Goal: Task Accomplishment & Management: Complete application form

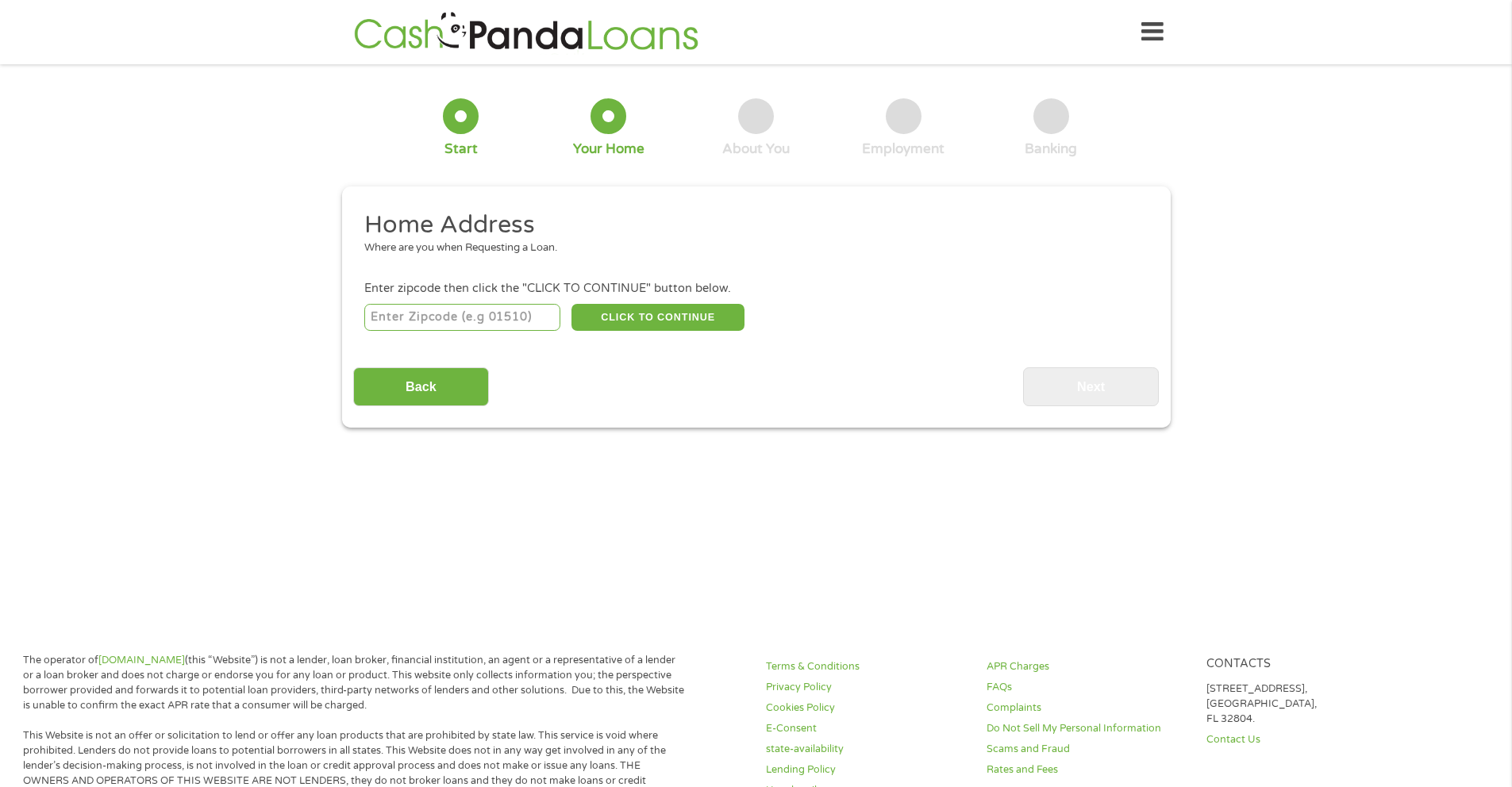
click at [481, 313] on input "number" at bounding box center [462, 317] width 196 height 27
type input "80015"
select select "[US_STATE]"
click at [610, 322] on button "CLICK TO CONTINUE" at bounding box center [657, 317] width 173 height 27
type input "80015"
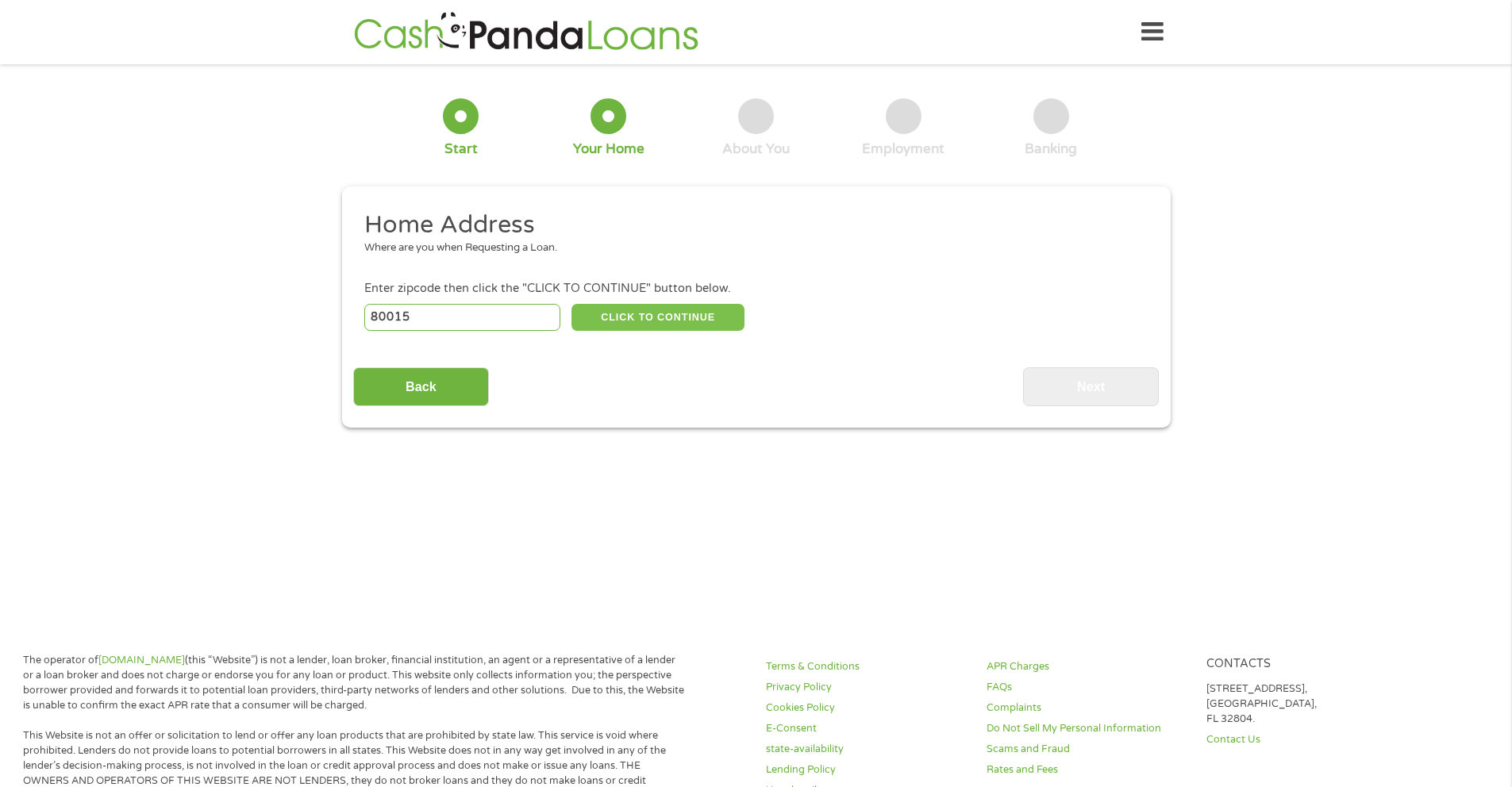
type input "Aurora"
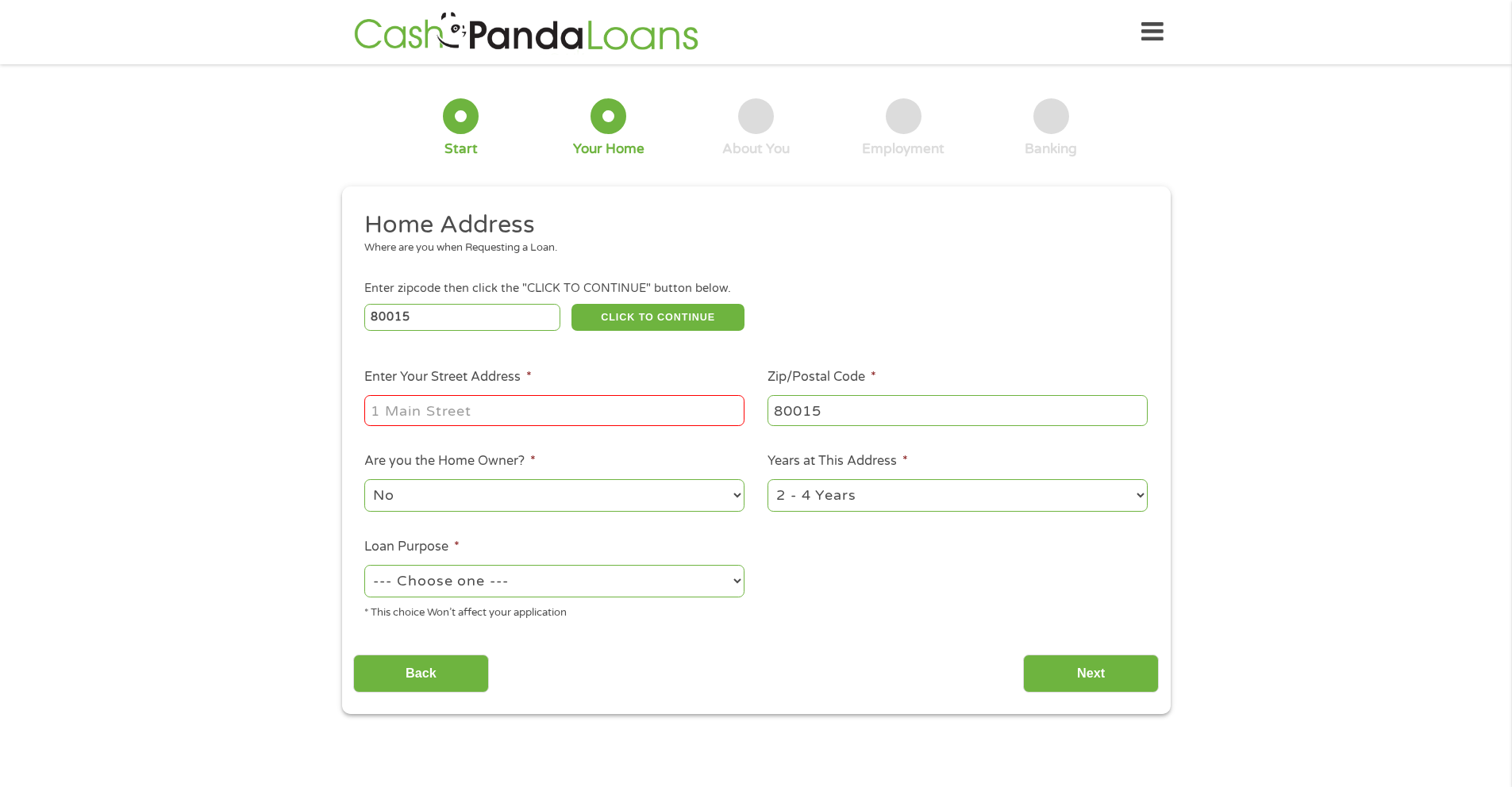
click at [592, 414] on input "Enter Your Street Address *" at bounding box center [554, 410] width 380 height 30
type input "[STREET_ADDRESS]"
click at [650, 585] on select "--- Choose one --- Pay Bills Debt Consolidation Home Improvement Major Purchase…" at bounding box center [554, 581] width 380 height 33
select select "shorttermcash"
click at [1033, 673] on input "Next" at bounding box center [1090, 673] width 136 height 39
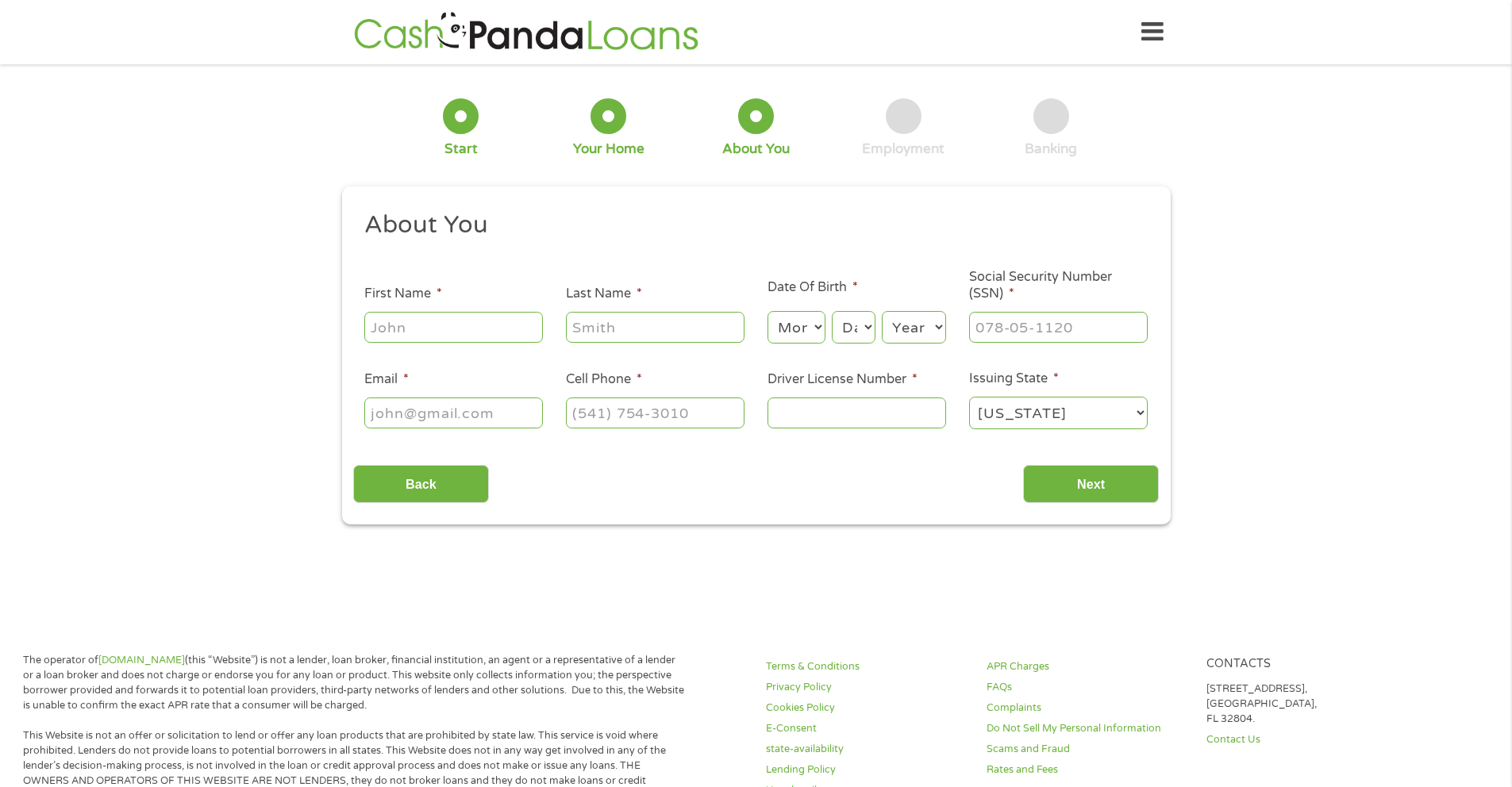
scroll to position [6, 6]
click at [453, 330] on input "First Name *" at bounding box center [454, 327] width 178 height 30
type input "[PERSON_NAME]"
type input "[EMAIL_ADDRESS][DOMAIN_NAME]"
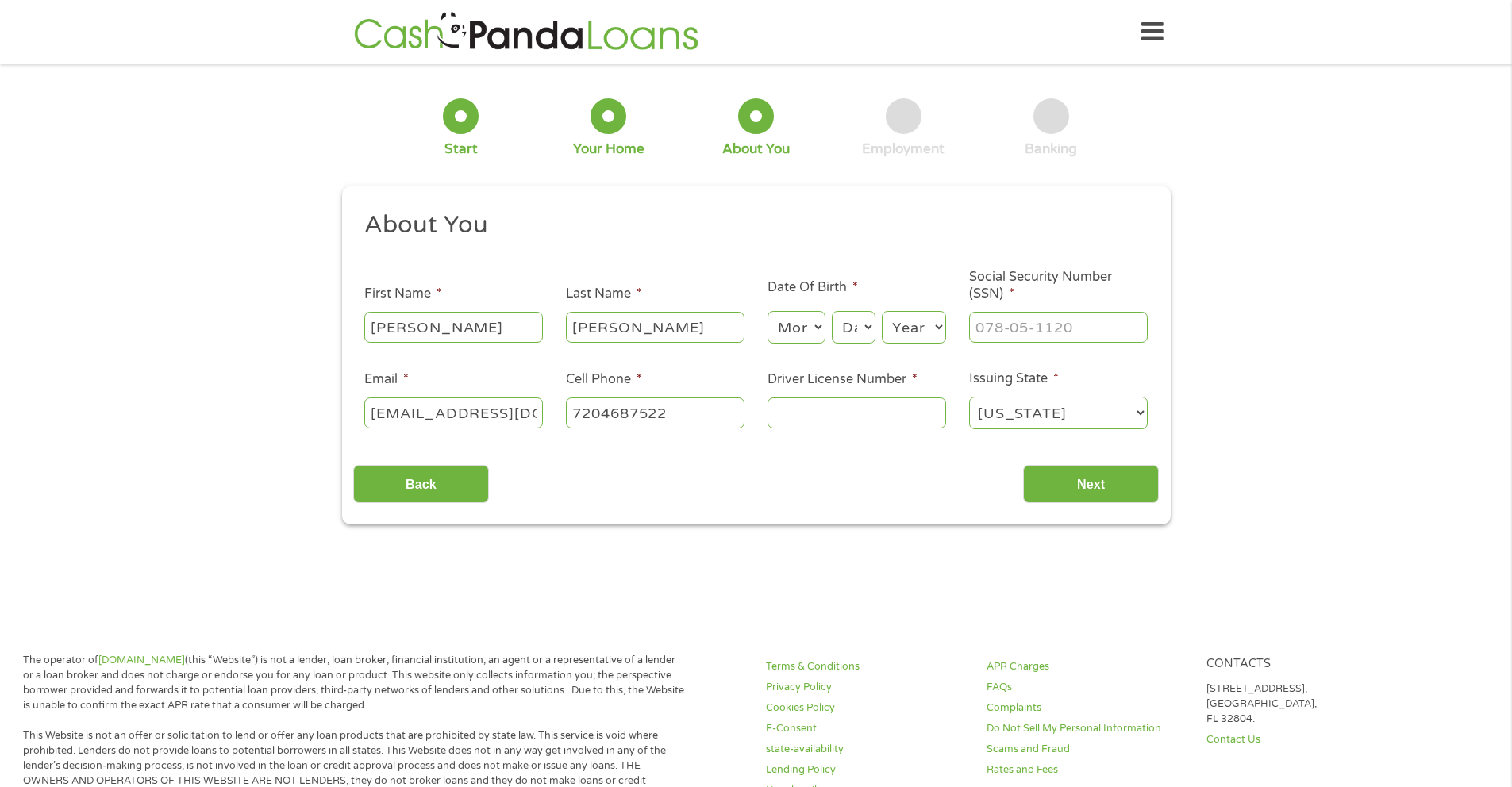
type input "[PHONE_NUMBER]"
click at [785, 322] on select "Month 1 2 3 4 5 6 7 8 9 10 11 12" at bounding box center [796, 327] width 57 height 33
select select "6"
click at [856, 330] on select "Day 1 2 3 4 5 6 7 8 9 10 11 12 13 14 15 16 17 18 19 20 21 22 23 24 25 26 27 28 …" at bounding box center [853, 327] width 43 height 33
select select "10"
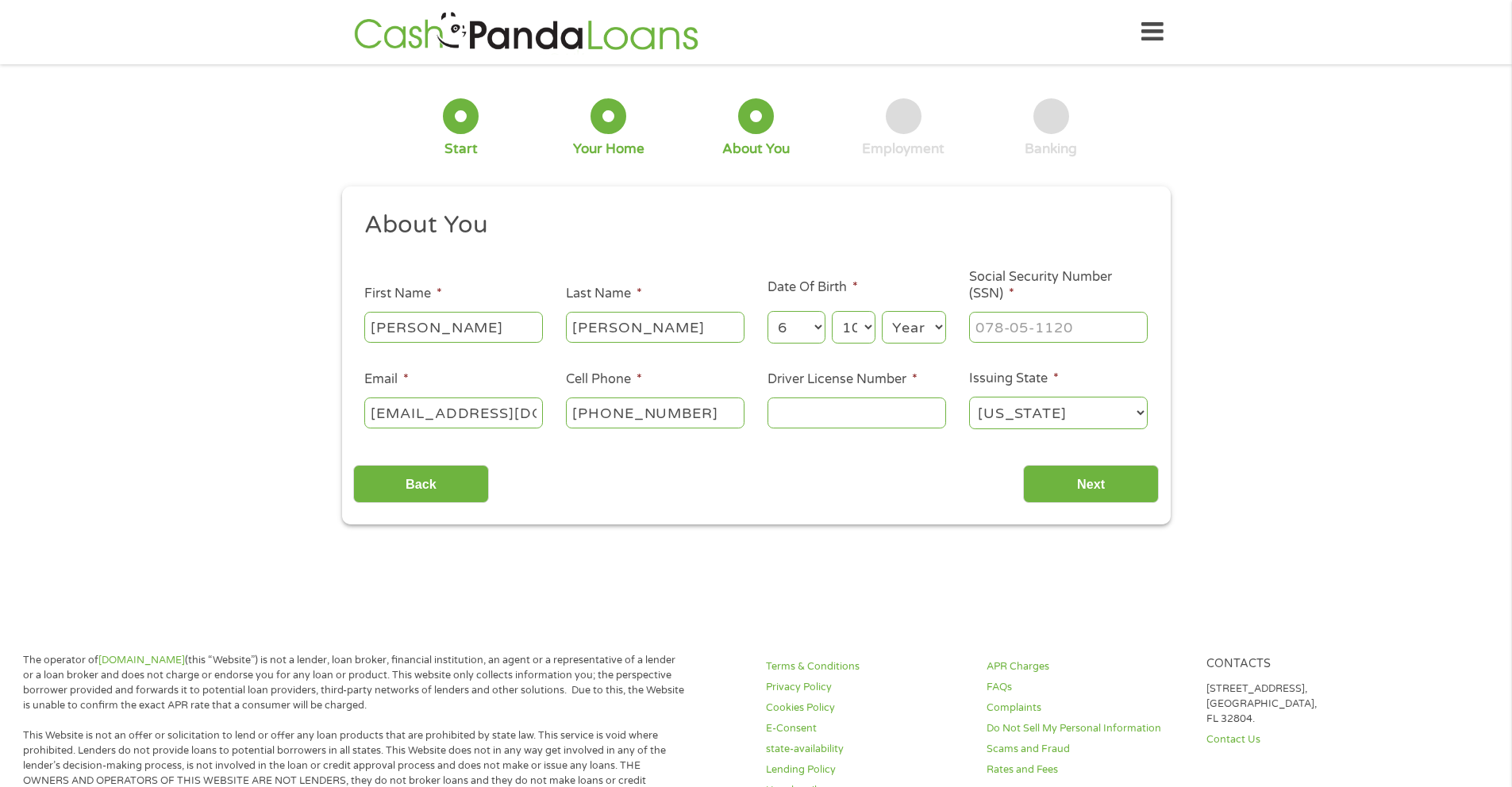
click at [911, 335] on select "Year [DATE] 2006 2005 2004 2003 2002 2001 2000 1999 1998 1997 1996 1995 1994 19…" at bounding box center [913, 327] width 64 height 33
select select "1983"
click at [1008, 331] on input "___-__-____" at bounding box center [1058, 327] width 178 height 30
type input "549-77-4869"
click at [922, 414] on input "Driver License Number *" at bounding box center [857, 412] width 178 height 30
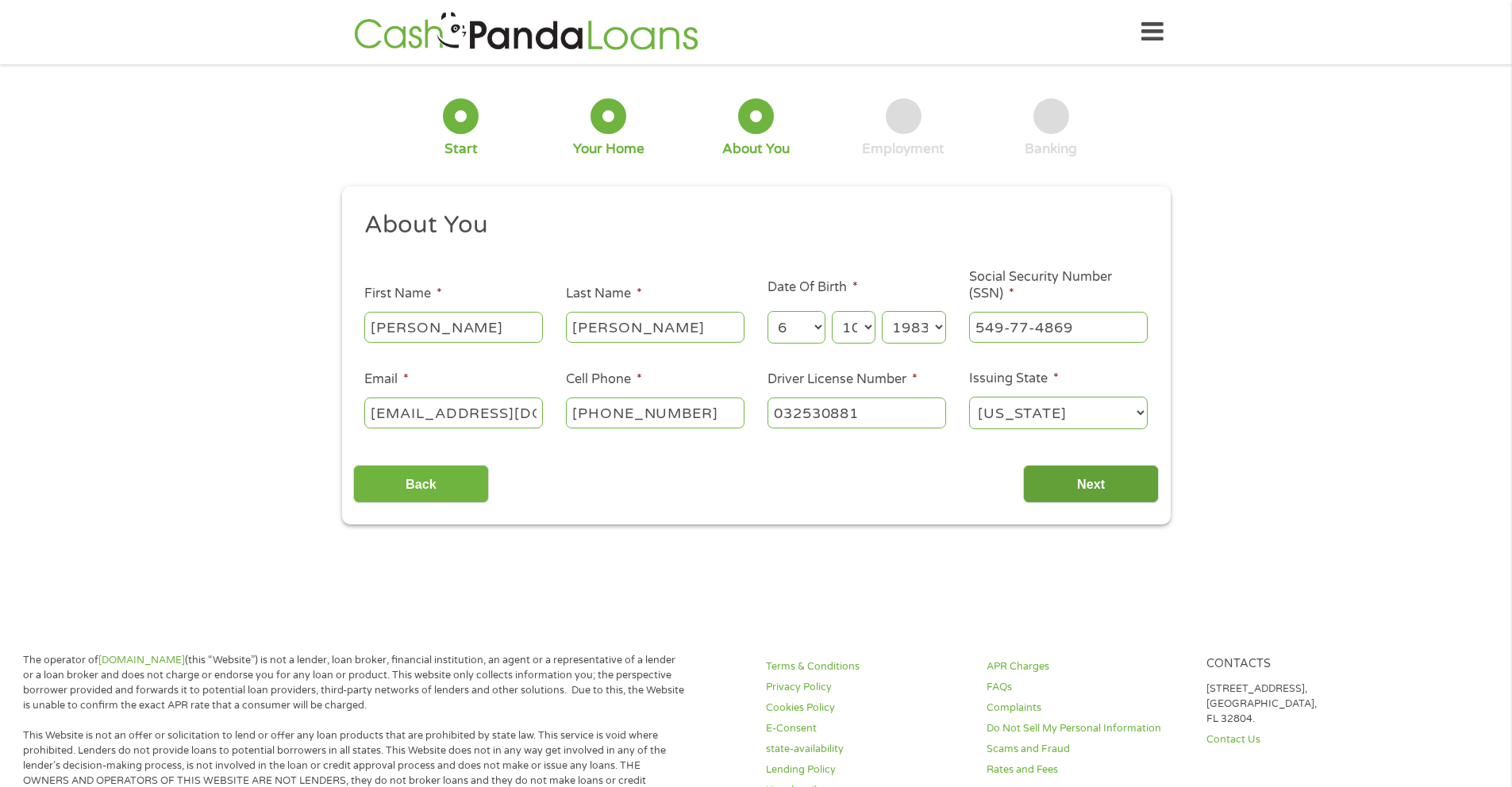
type input "032530881"
click at [1061, 479] on input "Next" at bounding box center [1090, 484] width 136 height 39
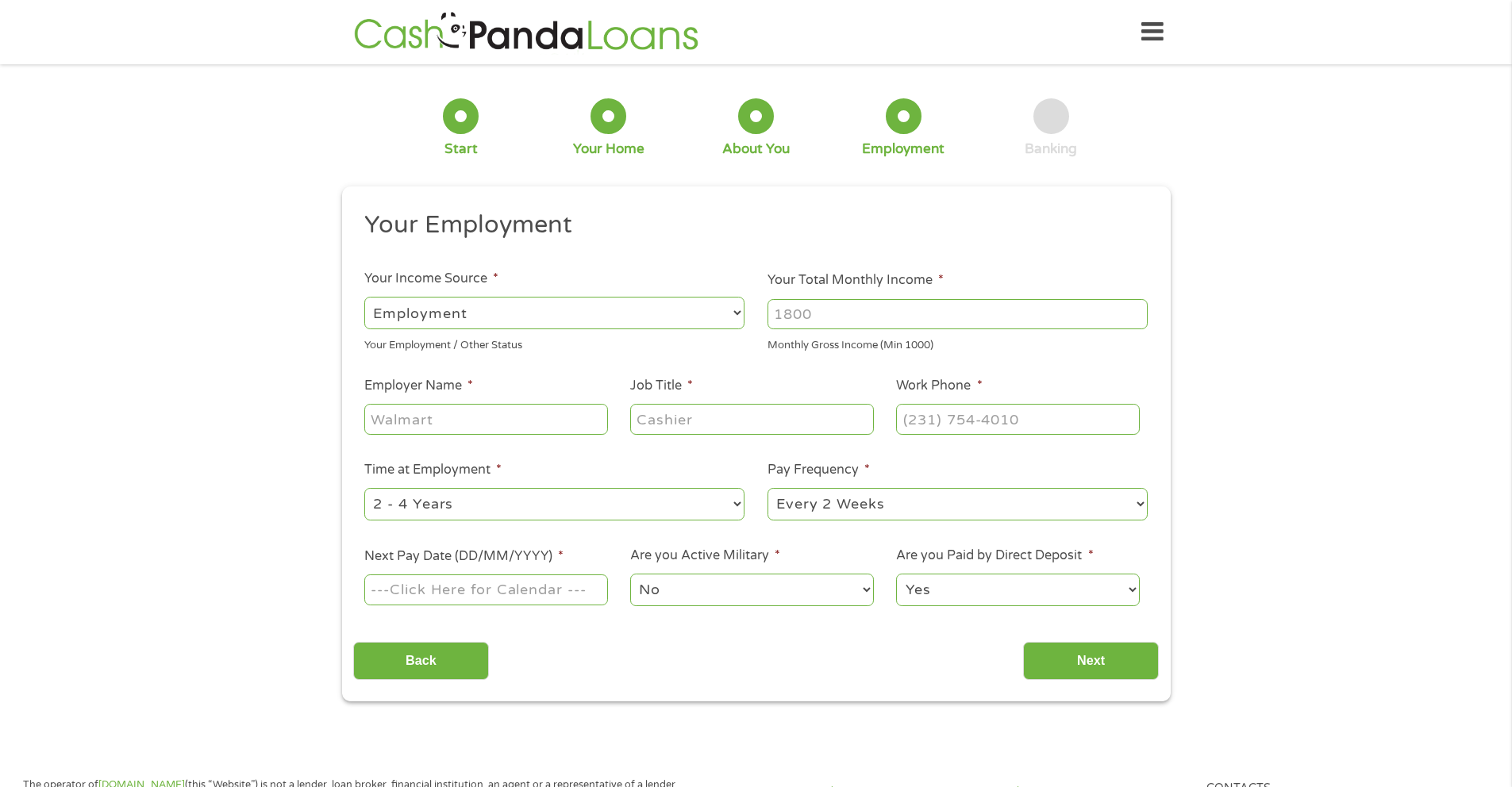
click at [739, 315] on select "--- Choose one --- Employment [DEMOGRAPHIC_DATA] Benefits" at bounding box center [554, 313] width 380 height 33
select select "benefits"
type input "Other"
type input "[PHONE_NUMBER]"
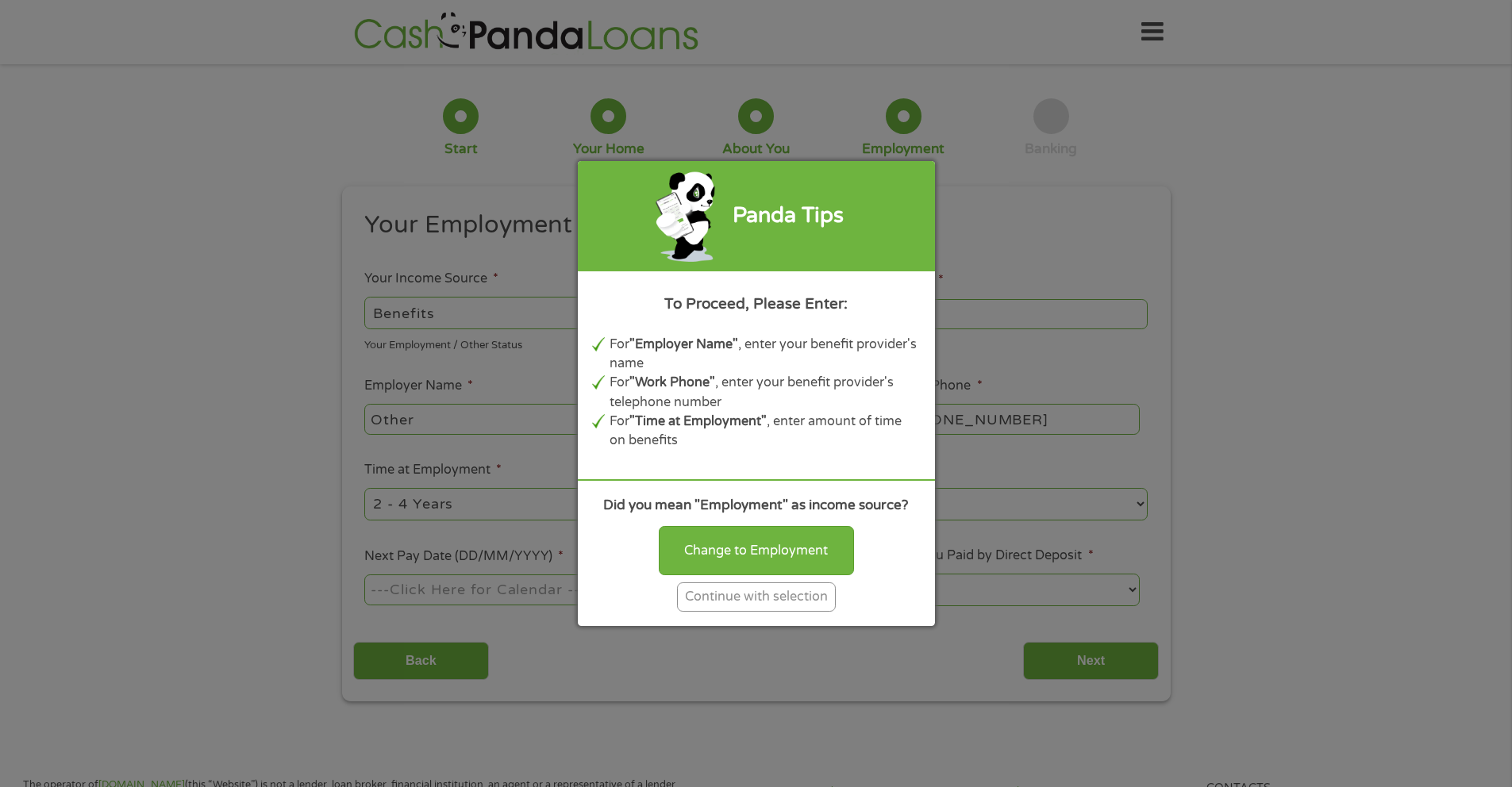
click at [799, 596] on div "Continue with selection" at bounding box center [756, 597] width 158 height 30
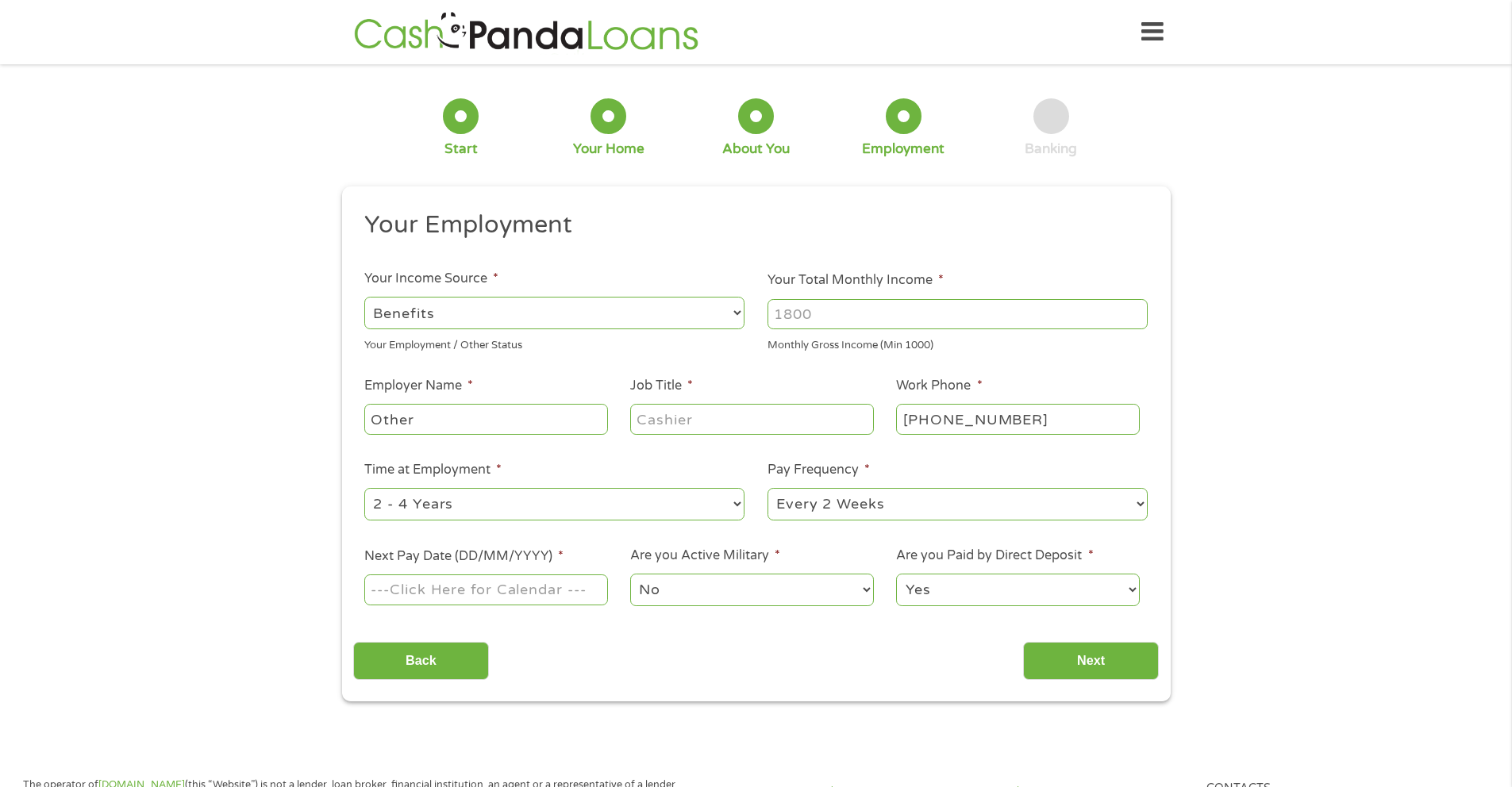
click at [858, 310] on input "Your Total Monthly Income *" at bounding box center [958, 314] width 380 height 30
click at [1134, 325] on input "Your Total Monthly Income *" at bounding box center [958, 314] width 380 height 30
click at [1137, 321] on input "1000" at bounding box center [958, 314] width 380 height 30
click at [1137, 310] on input "1001" at bounding box center [958, 314] width 380 height 30
click at [1084, 315] on input "1001" at bounding box center [958, 314] width 380 height 30
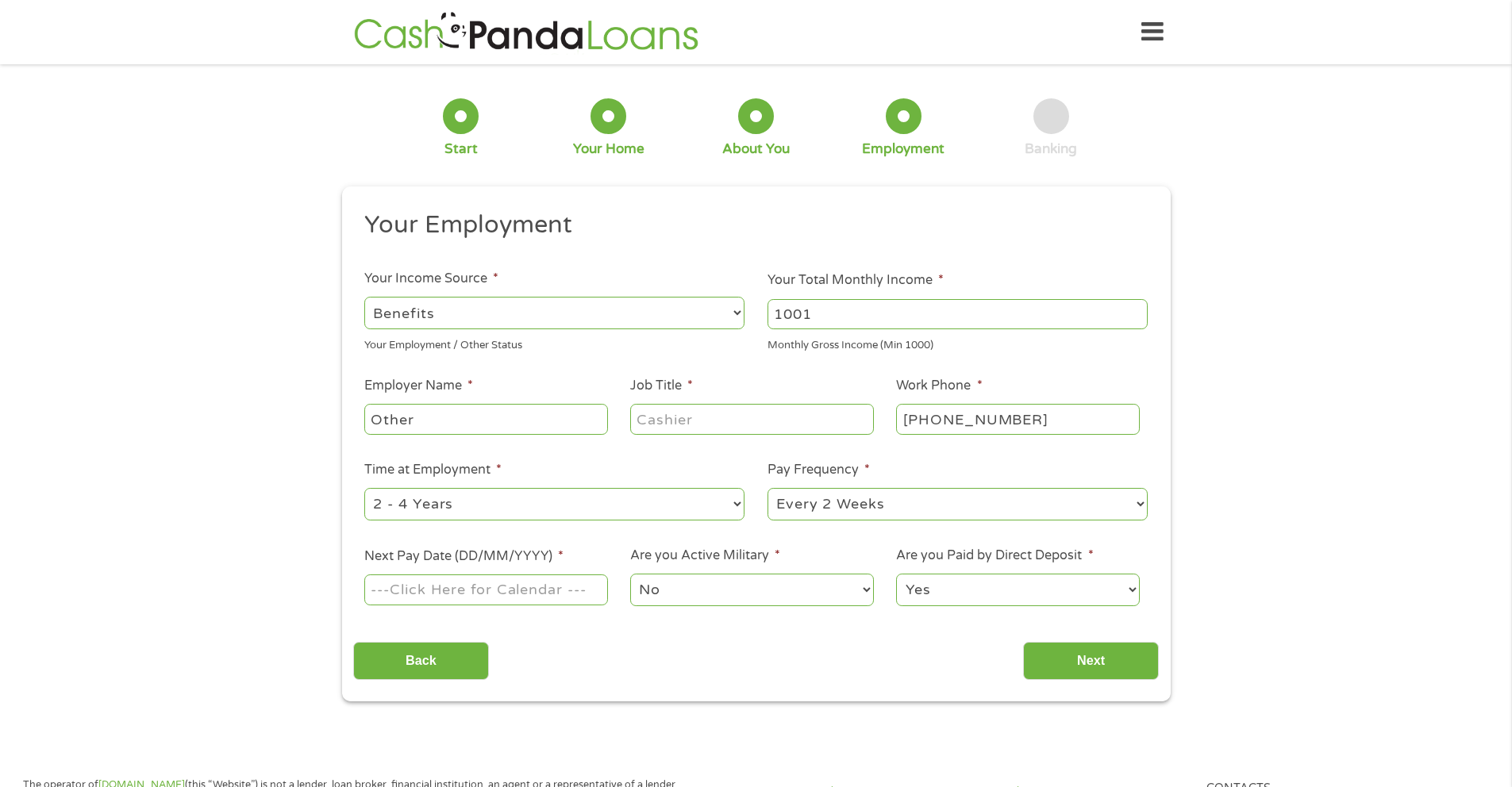
drag, startPoint x: 1084, startPoint y: 315, endPoint x: 741, endPoint y: 313, distance: 343.0
click at [741, 313] on ul "Your Employment Your Income Source * --- Choose one --- Employment [DEMOGRAPHIC…" at bounding box center [756, 415] width 805 height 411
type input "2207"
click at [452, 429] on input "Other" at bounding box center [485, 419] width 243 height 30
drag, startPoint x: 436, startPoint y: 424, endPoint x: 359, endPoint y: 414, distance: 77.6
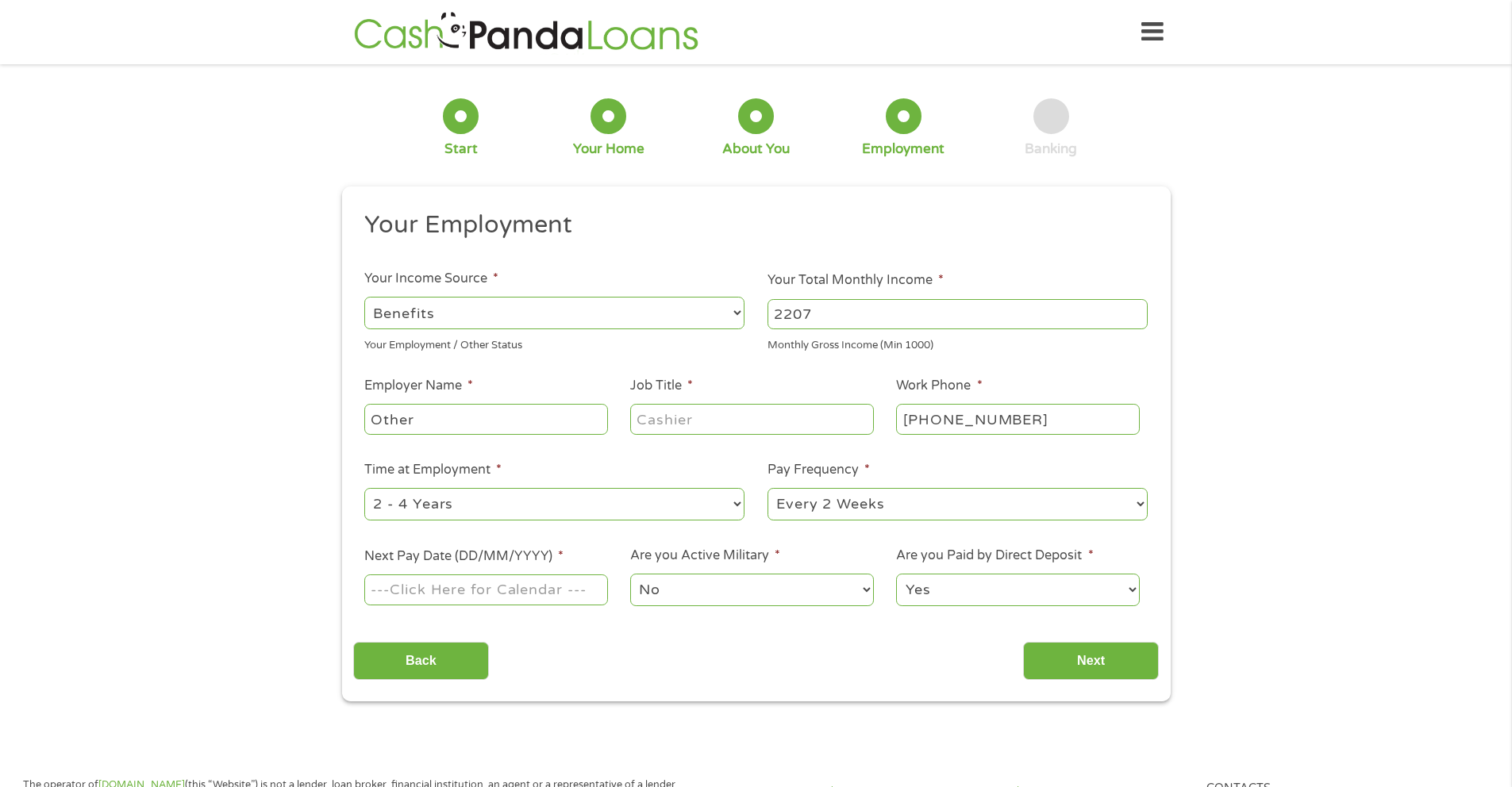
click at [359, 414] on li "Employer Name * Other" at bounding box center [486, 407] width 265 height 61
type input "Social Security Disability"
type input "Disability"
type input "[PHONE_NUMBER]"
click at [810, 501] on select "--- Choose one --- Every 2 Weeks Every Week Monthly Semi-Monthly" at bounding box center [958, 504] width 380 height 33
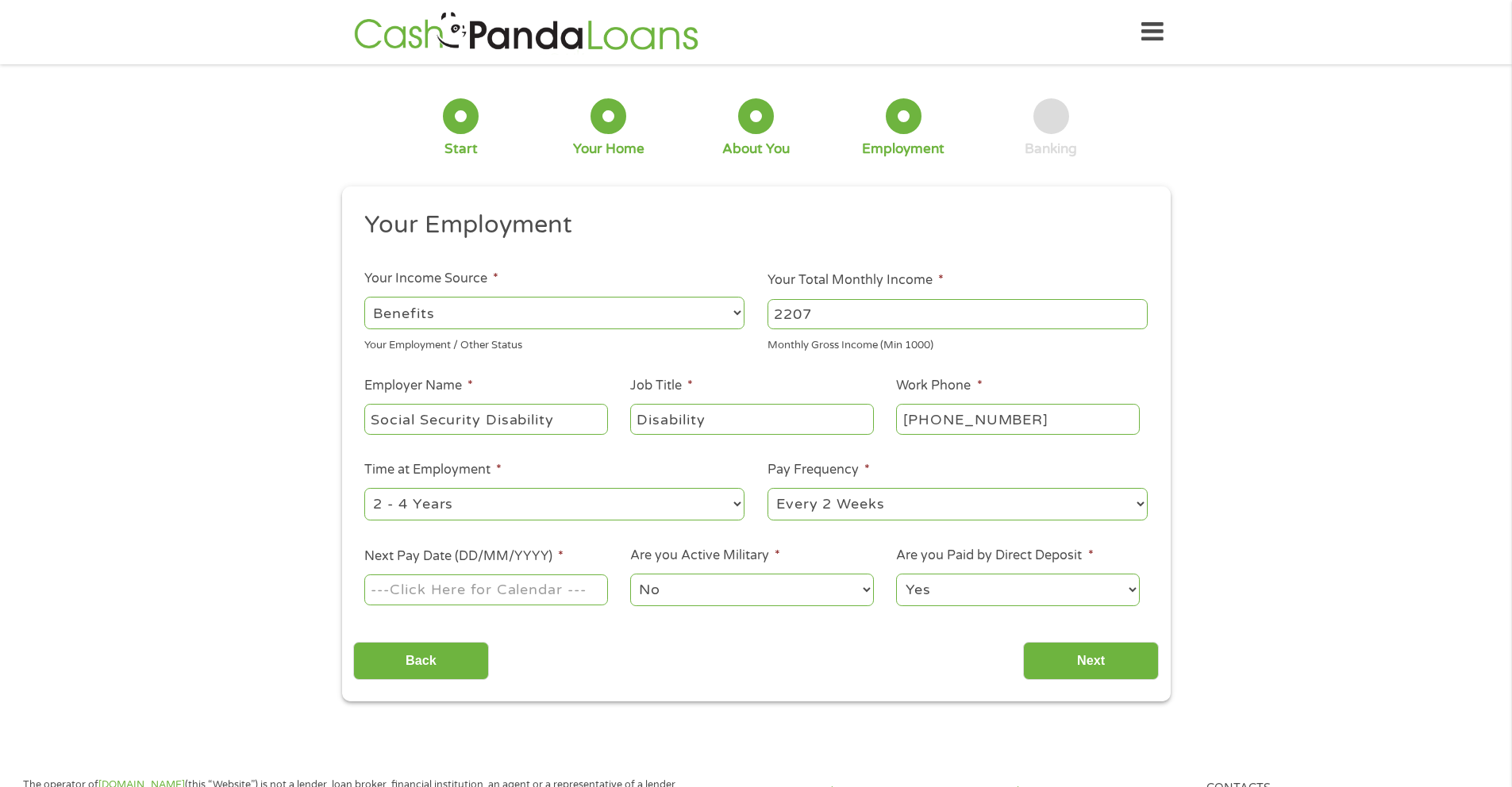
select select "monthly"
click at [502, 591] on input "Next Pay Date (DD/MM/YYYY) *" at bounding box center [485, 589] width 243 height 30
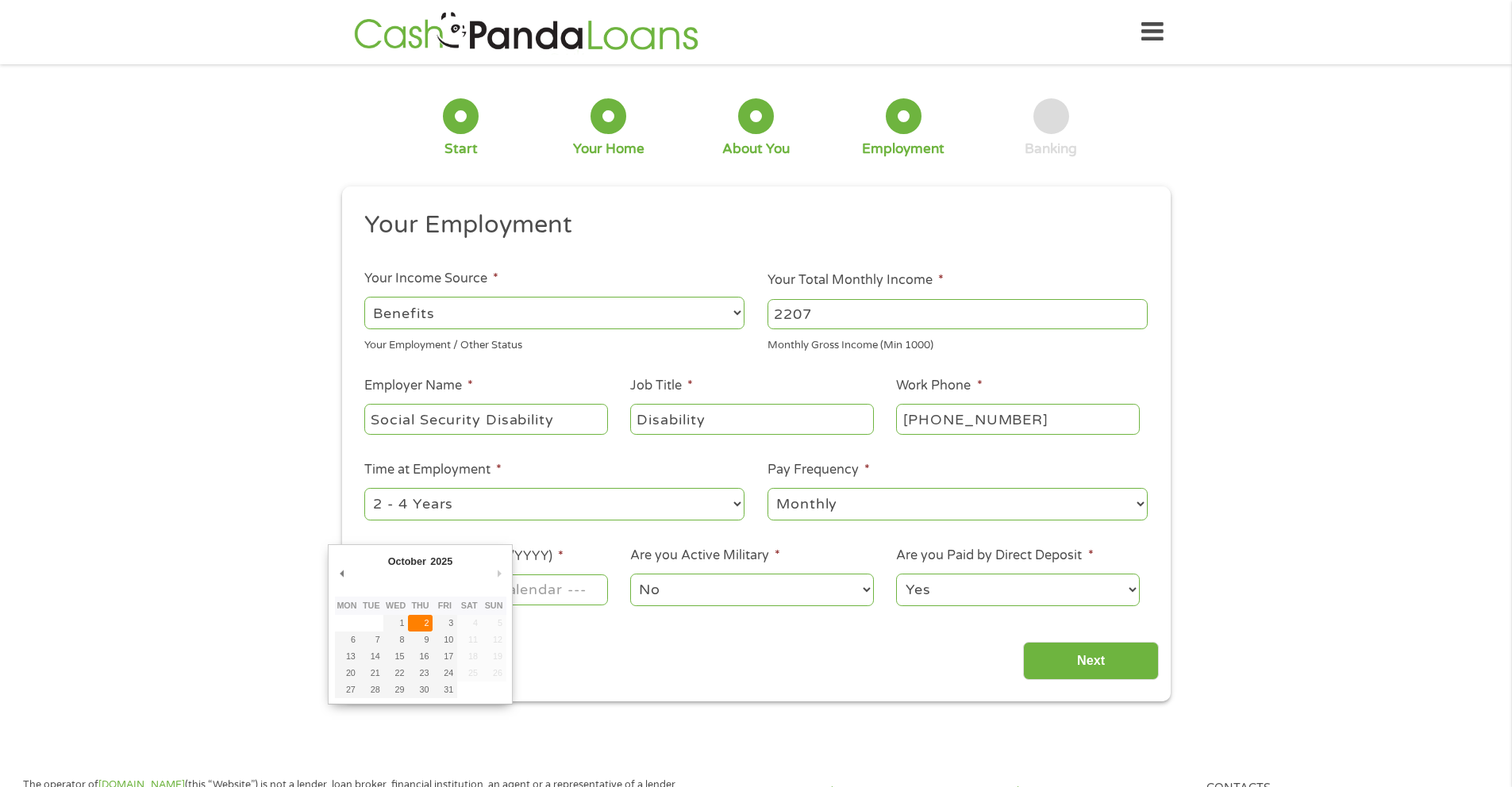
type input "[DATE]"
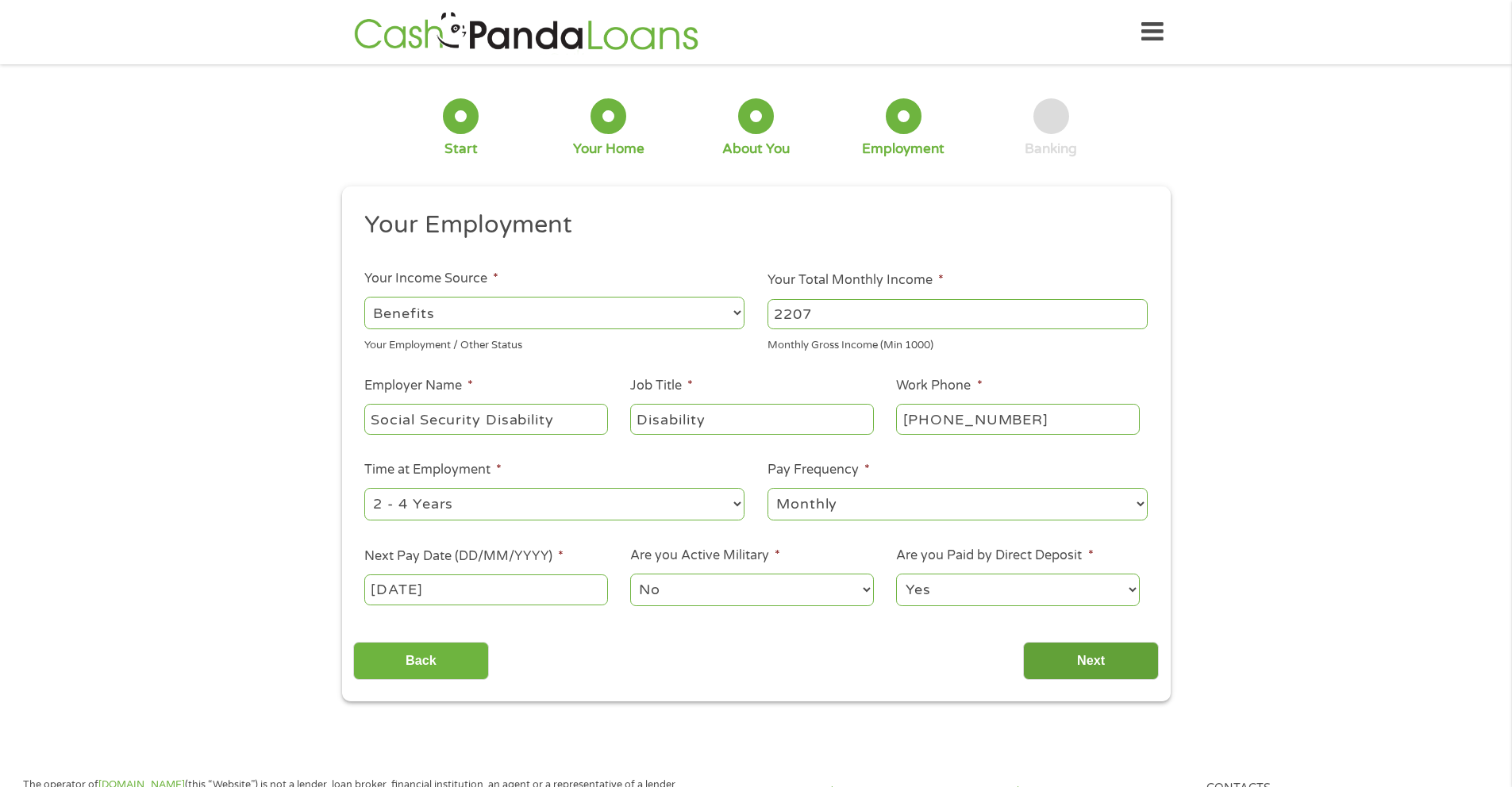
click at [1082, 665] on input "Next" at bounding box center [1090, 660] width 136 height 39
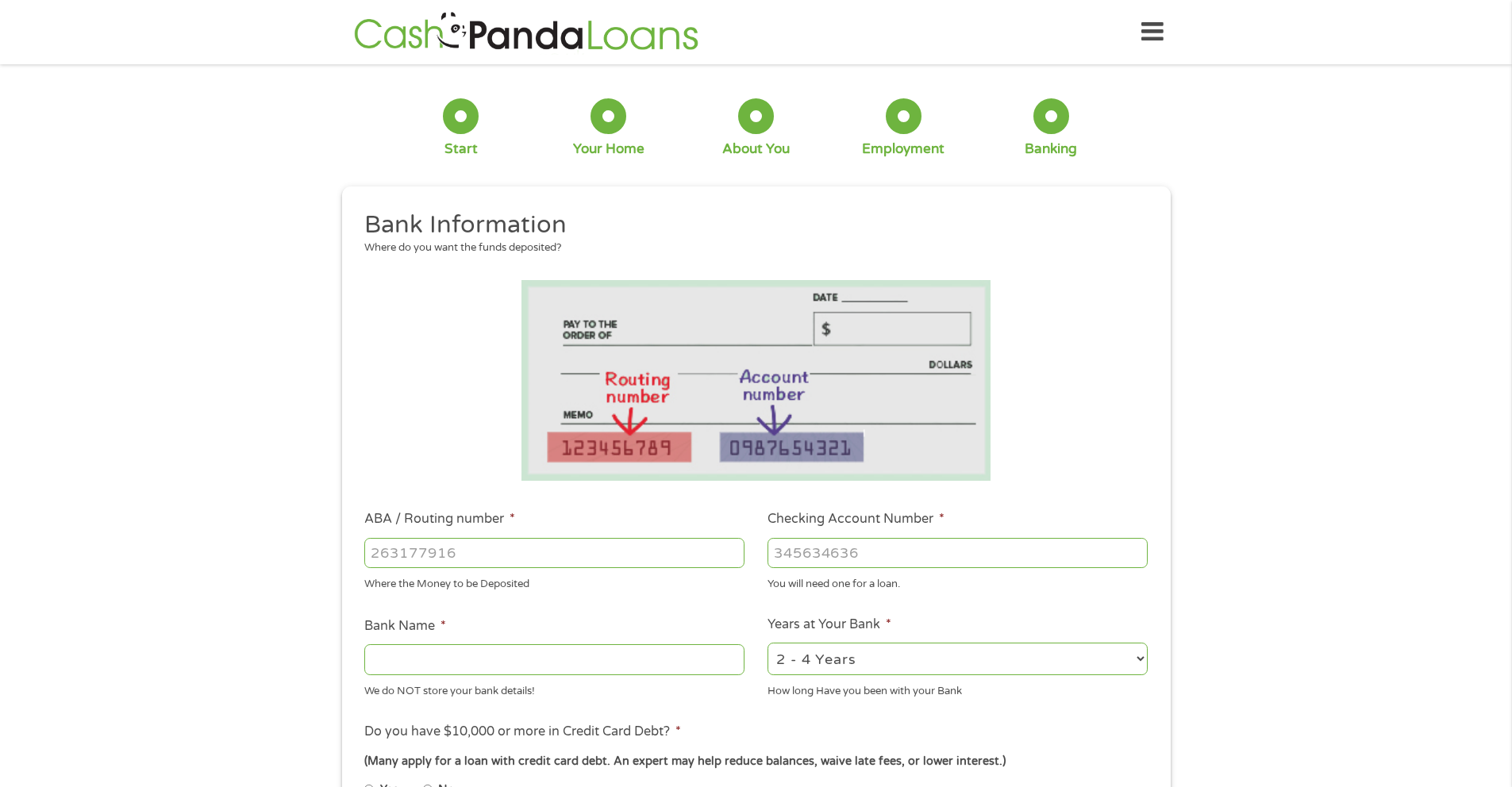
click at [705, 547] on input "ABA / Routing number *" at bounding box center [554, 552] width 380 height 30
click at [841, 556] on input "Checking Account Number *" at bounding box center [958, 552] width 380 height 30
type input "7195194456"
click at [713, 558] on input "ABA / Routing number *" at bounding box center [554, 552] width 380 height 30
type input "256074974"
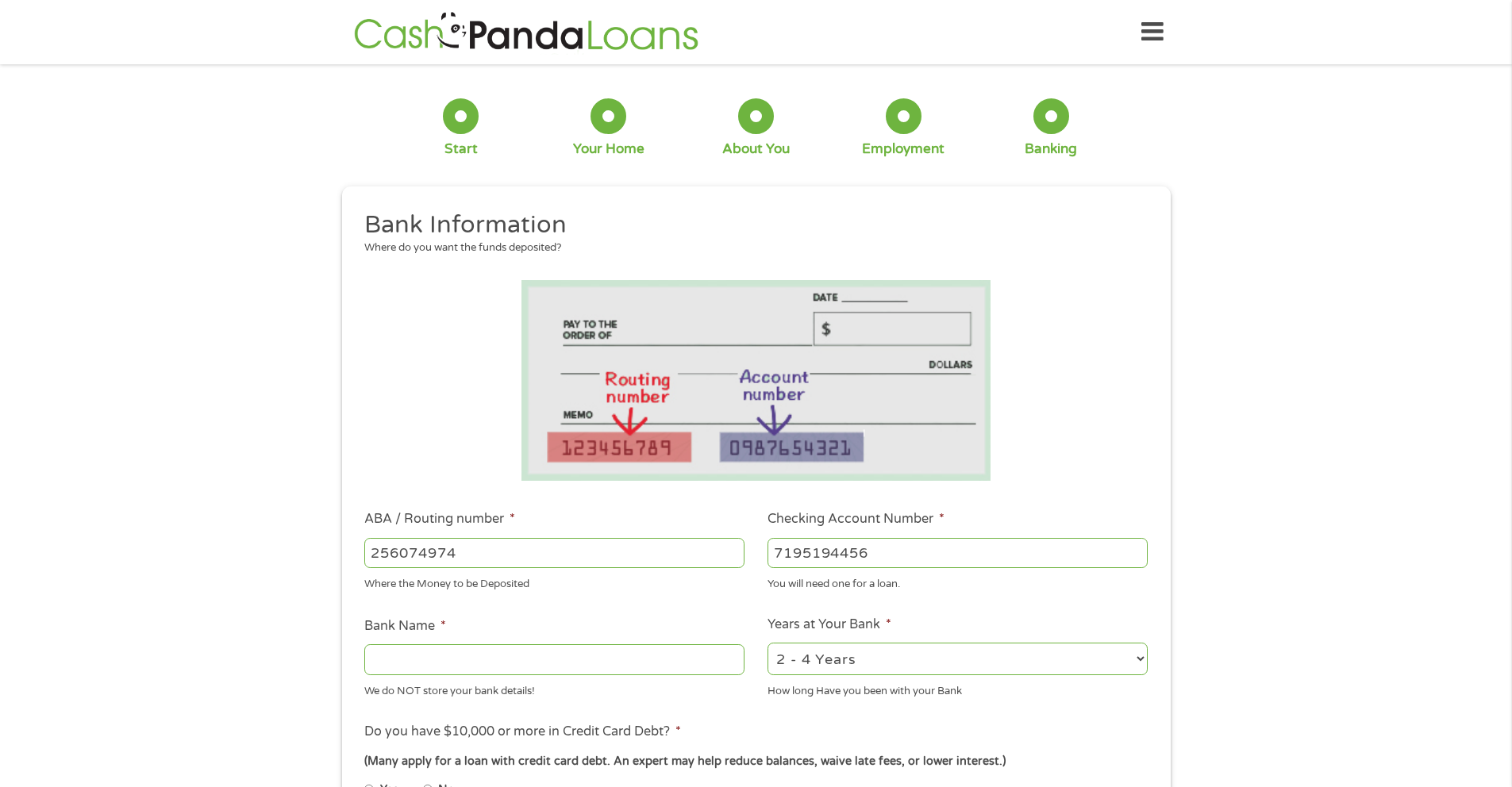
type input "NAVY FEDERAL CREDIT UNION"
type input "256074974"
click at [839, 660] on select "2 - 4 Years 6 - 12 Months 1 - 2 Years Over 4 Years" at bounding box center [958, 658] width 380 height 33
select select "60months"
click at [785, 712] on ul "Bank Information Where do you want the funds deposited? ABA / Routing number * …" at bounding box center [756, 605] width 805 height 790
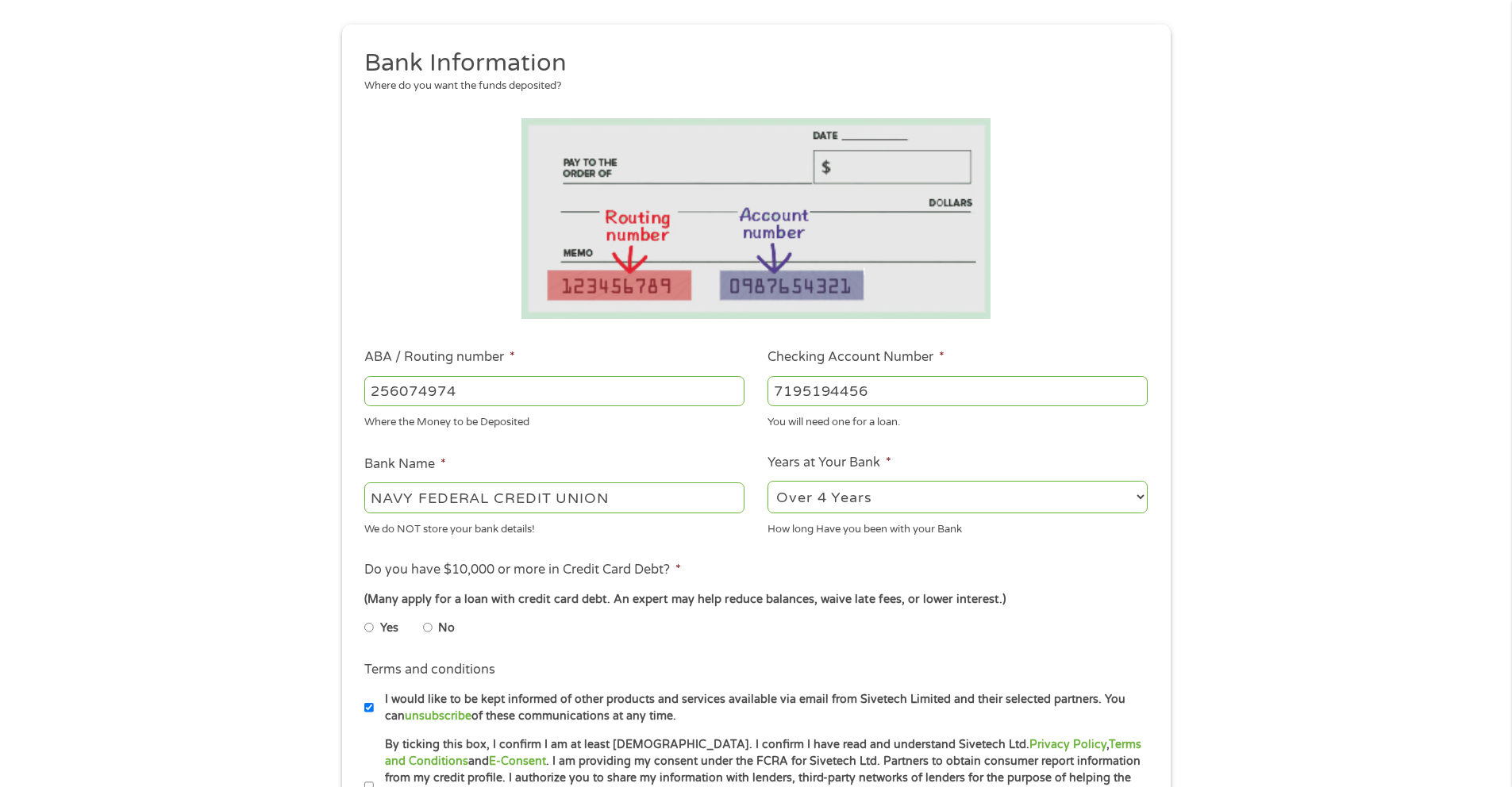
scroll to position [169, 0]
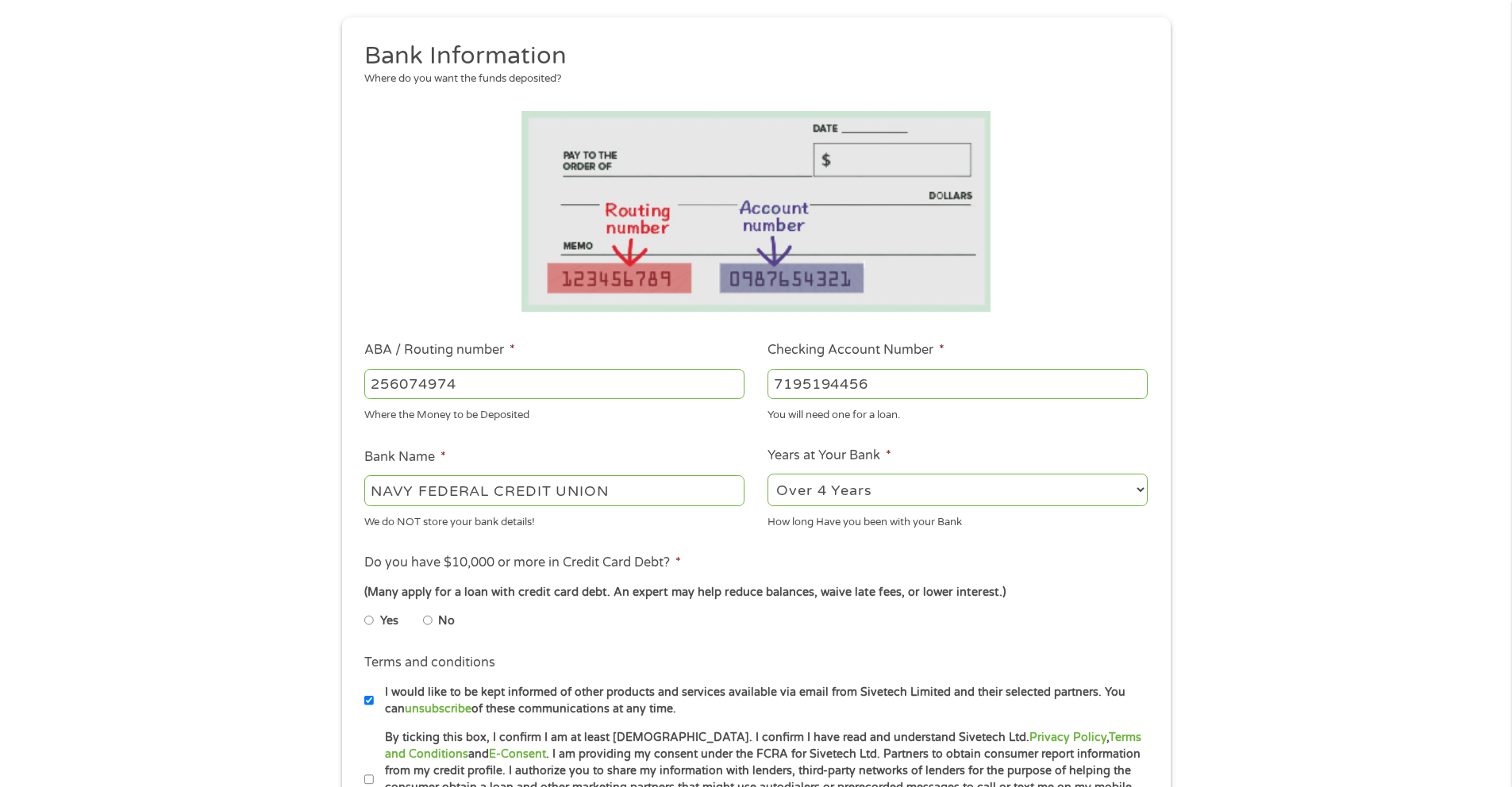
click at [430, 625] on input "No" at bounding box center [428, 621] width 10 height 26
radio input "true"
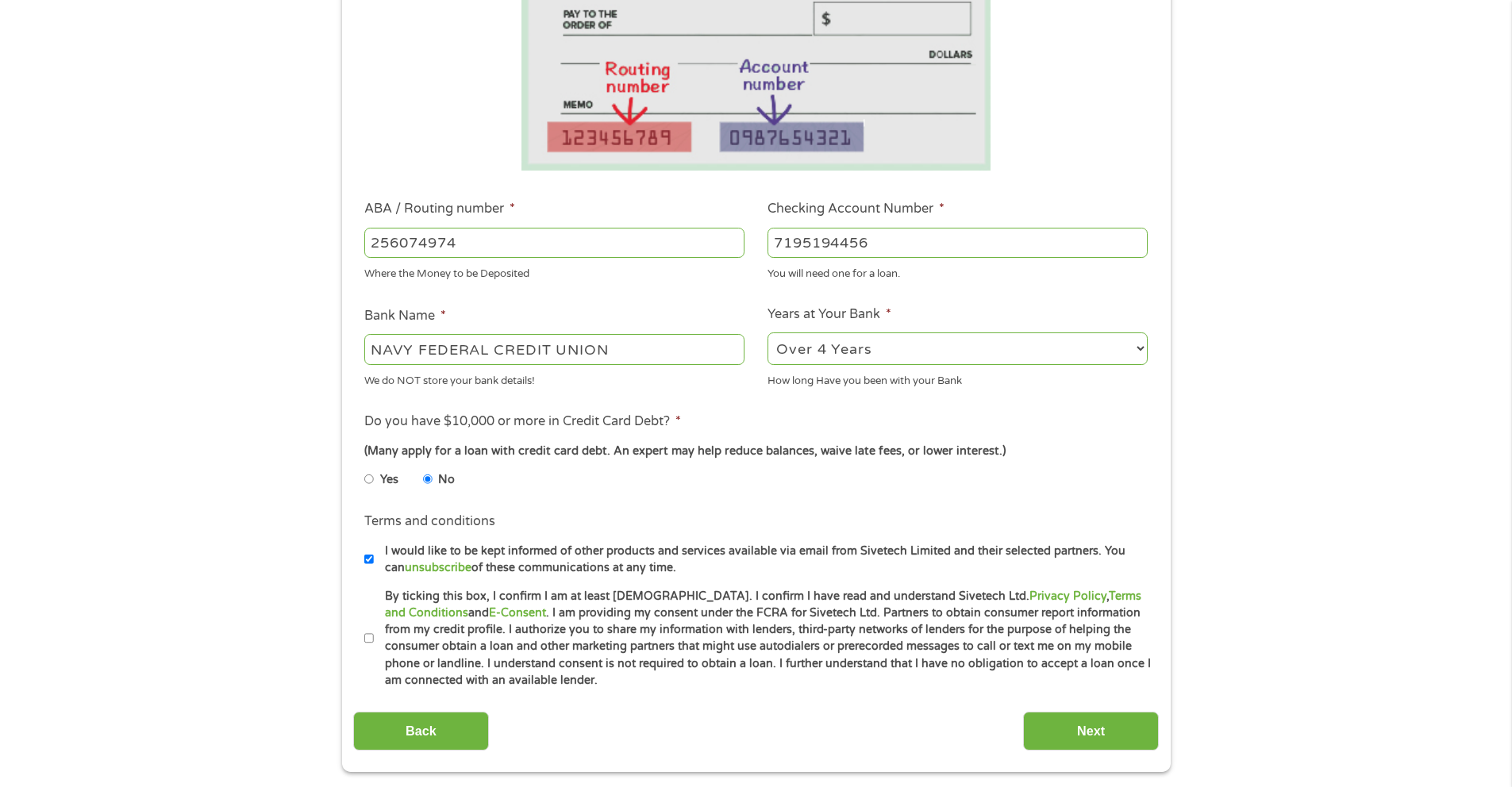
scroll to position [344, 0]
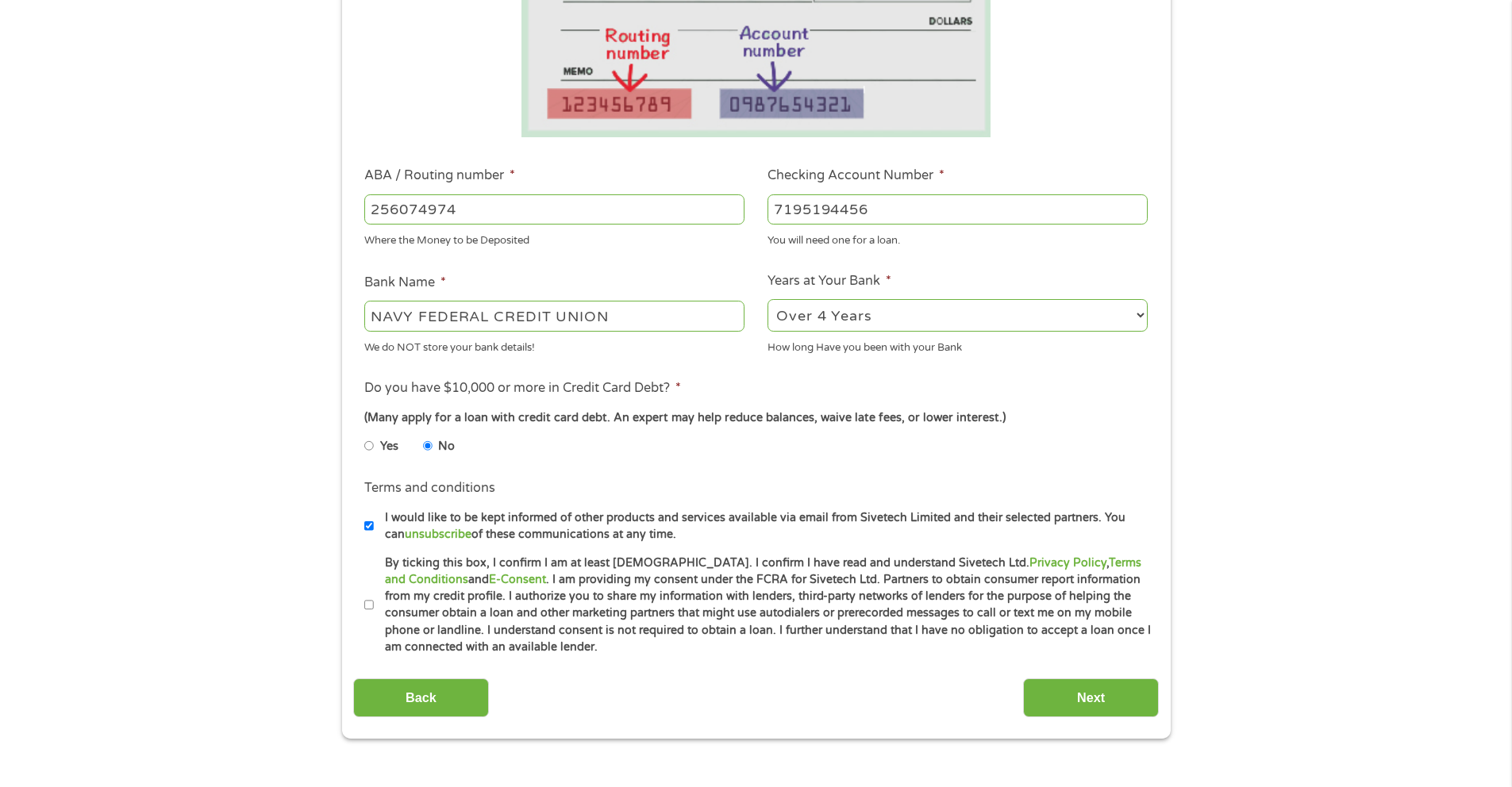
click at [373, 604] on label "By ticking this box, I confirm I am at least [DEMOGRAPHIC_DATA]. I confirm I ha…" at bounding box center [762, 605] width 778 height 102
click at [373, 604] on input "By ticking this box, I confirm I am at least [DEMOGRAPHIC_DATA]. I confirm I ha…" at bounding box center [369, 606] width 10 height 26
checkbox input "true"
click at [1058, 696] on input "Next" at bounding box center [1090, 697] width 136 height 39
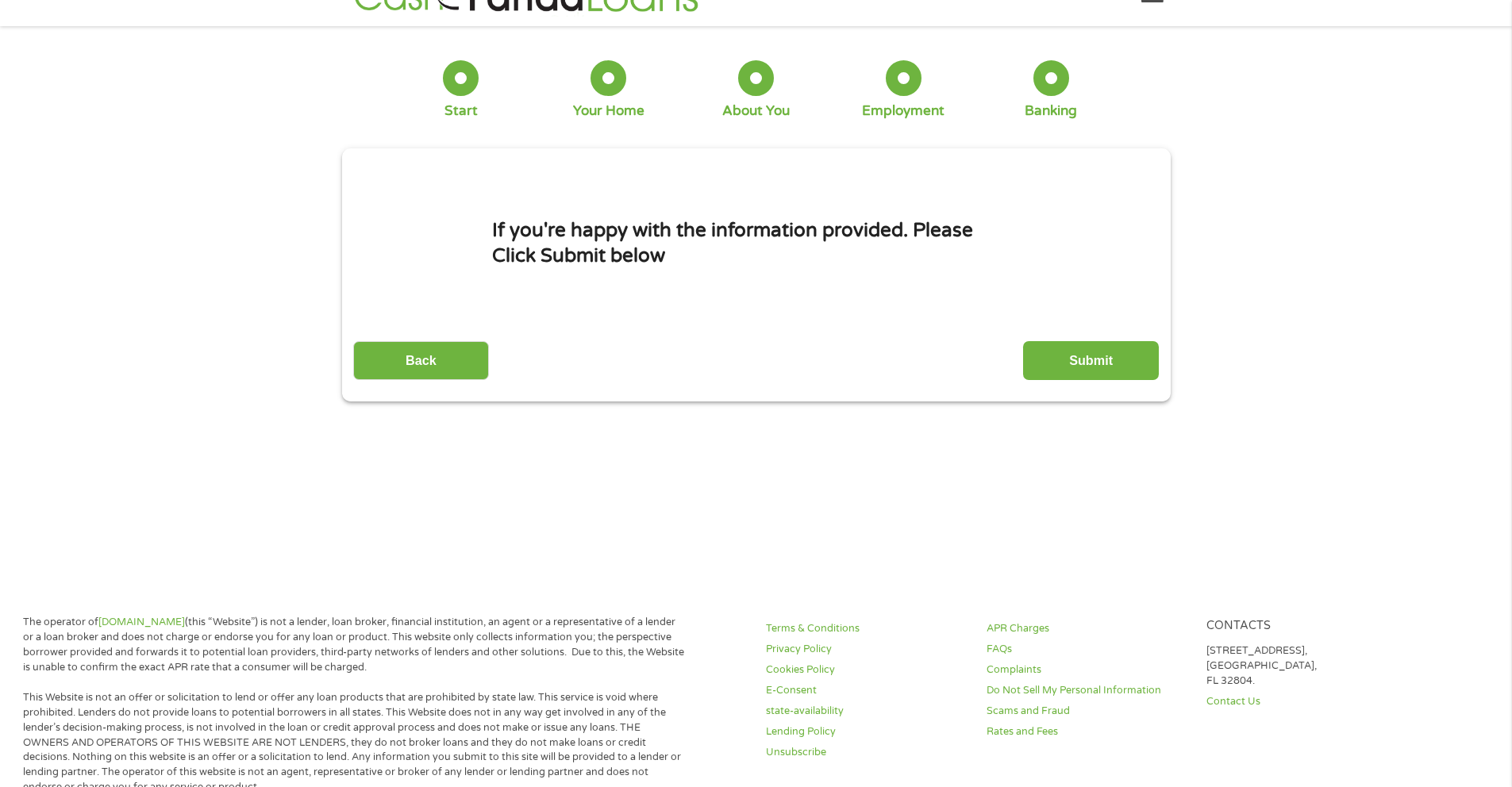
scroll to position [0, 0]
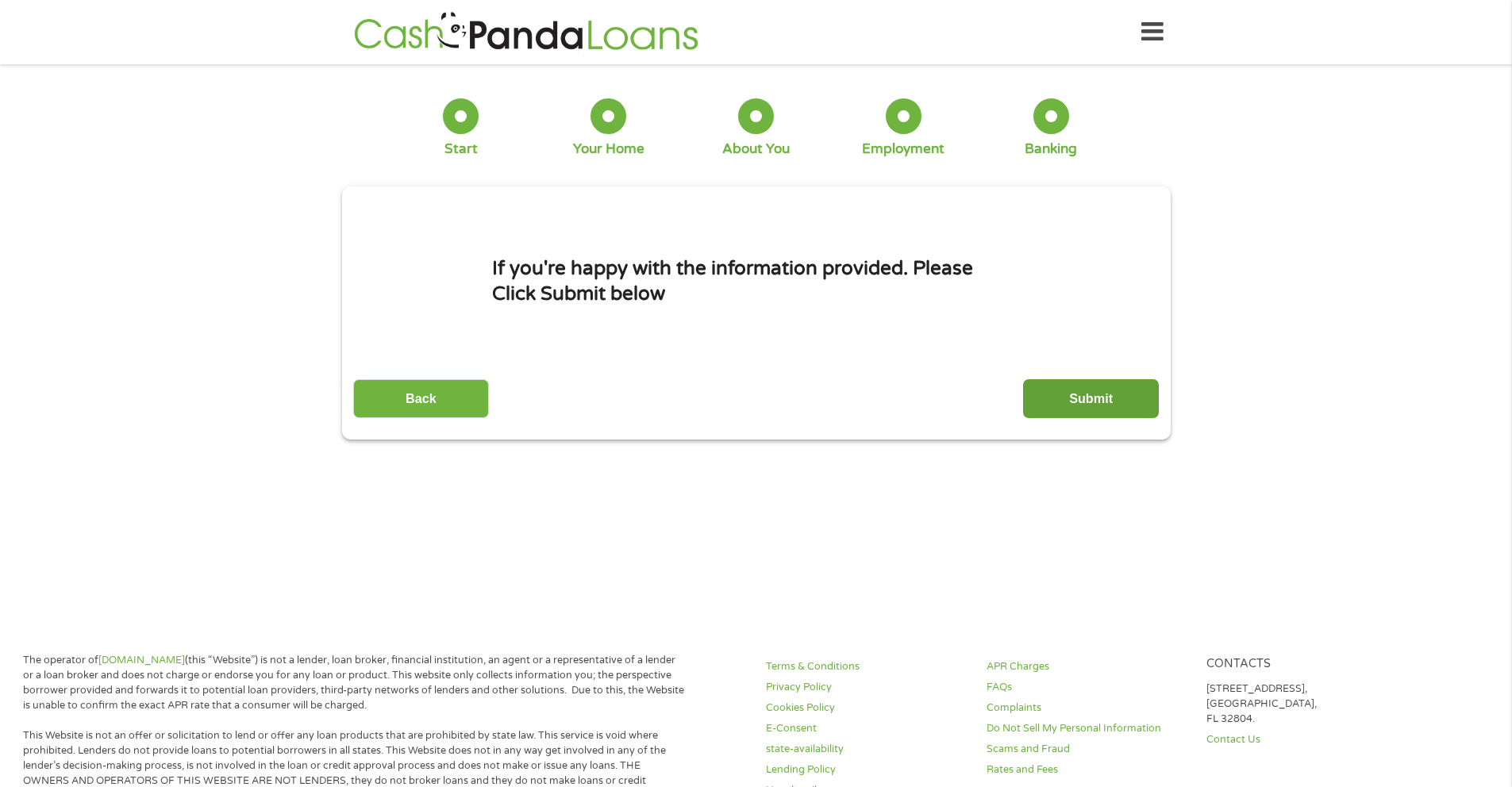
click at [1111, 393] on input "Submit" at bounding box center [1090, 398] width 136 height 39
